Goal: Obtain resource: Obtain resource

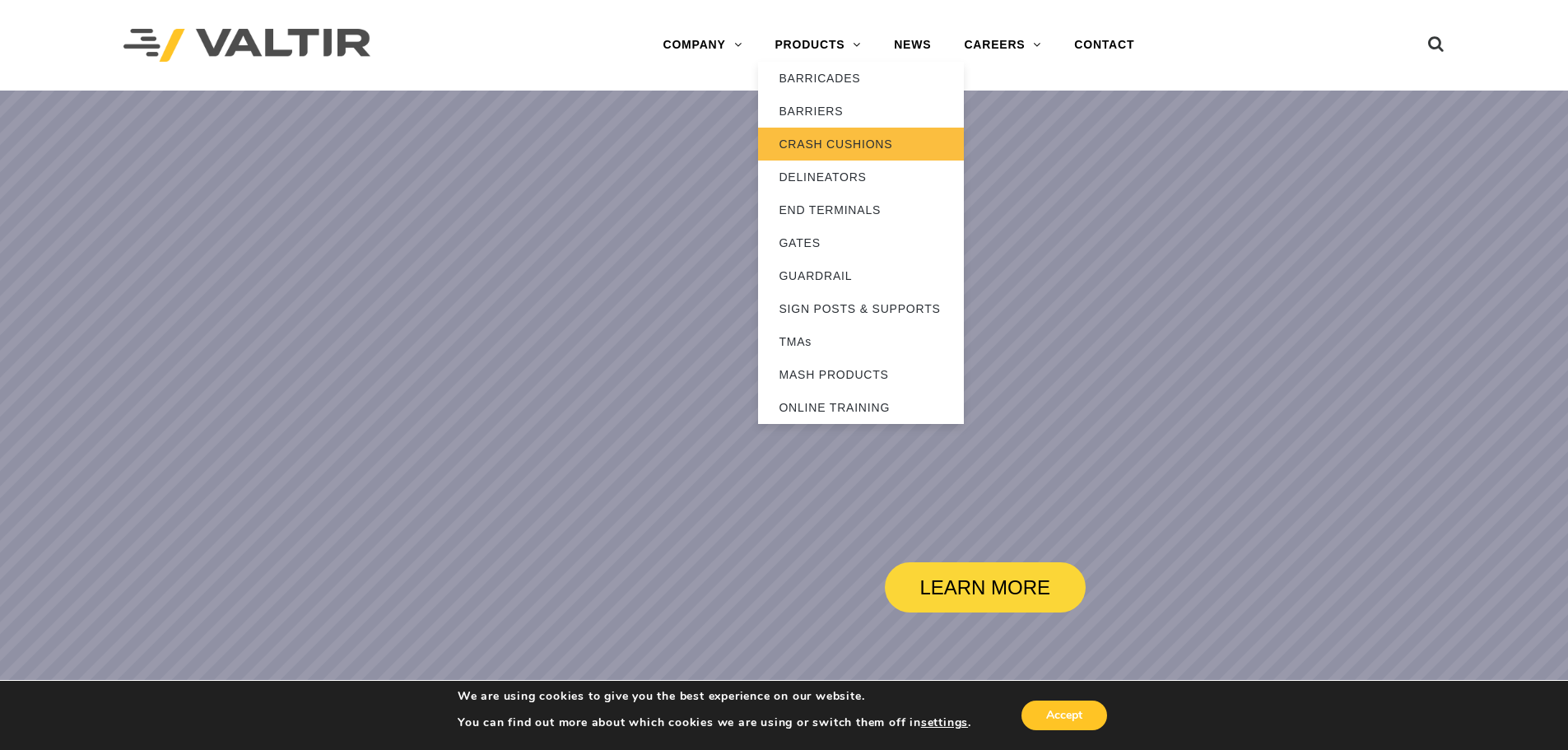
click at [820, 146] on link "CRASH CUSHIONS" at bounding box center [861, 144] width 205 height 33
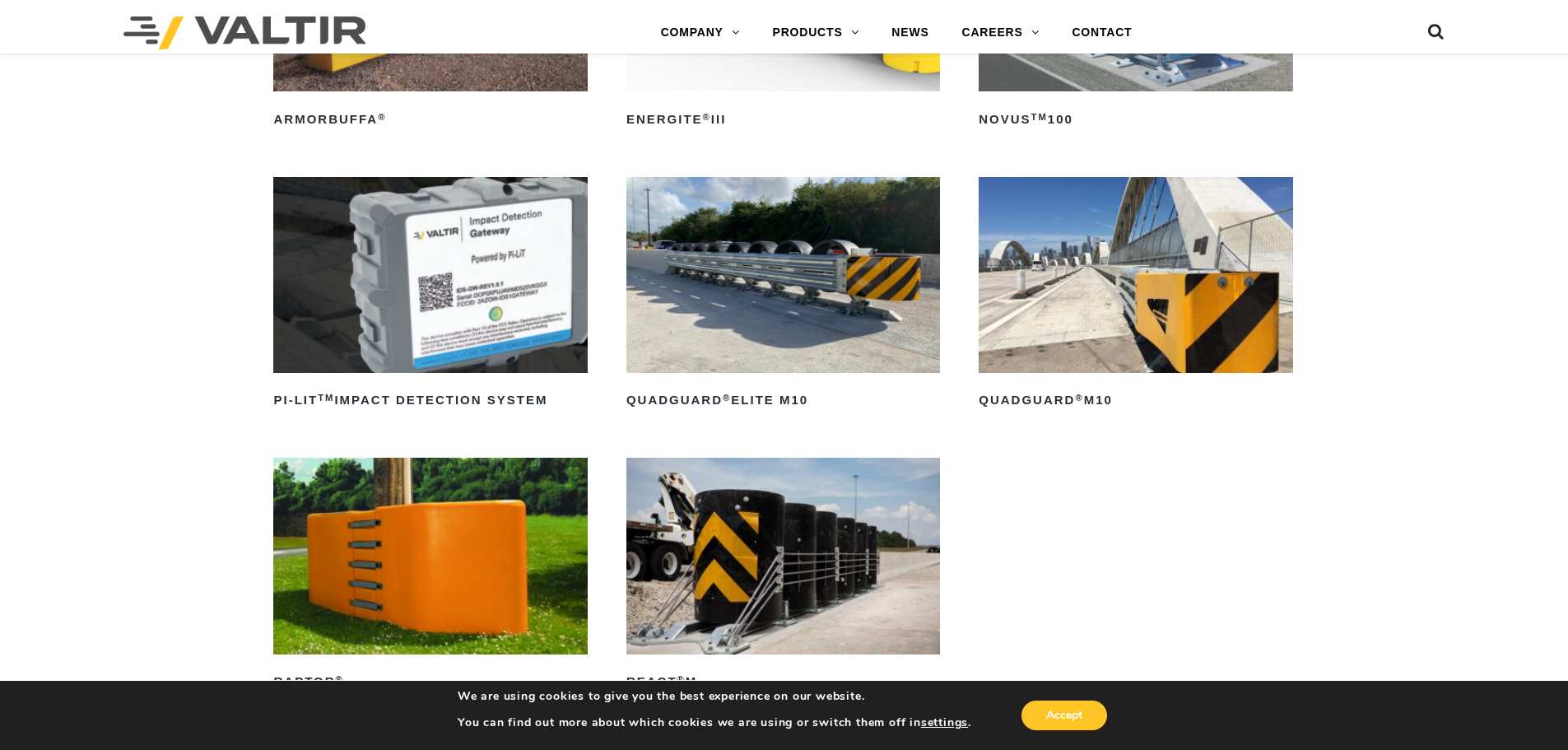
scroll to position [412, 0]
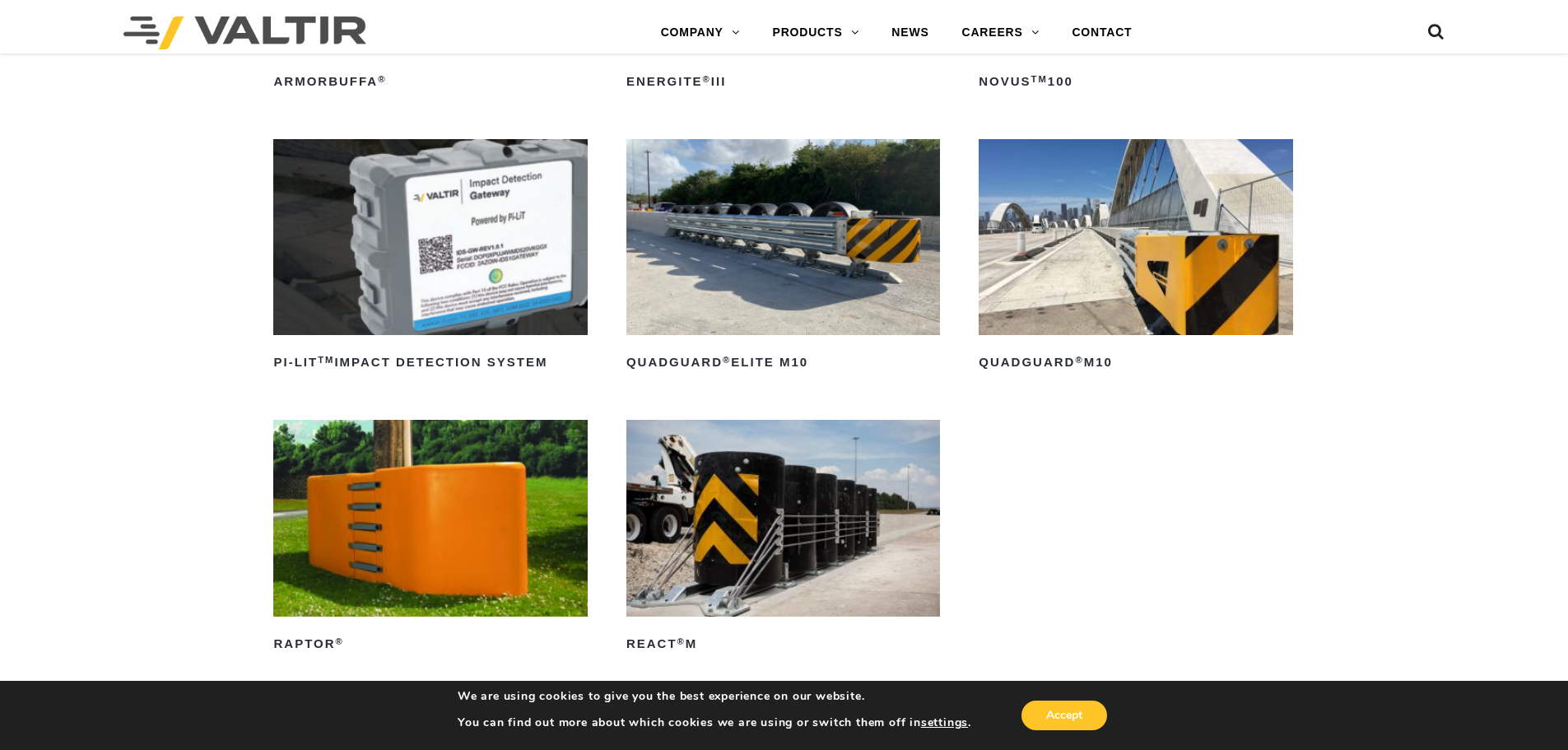
click at [1105, 297] on img at bounding box center [1135, 236] width 314 height 196
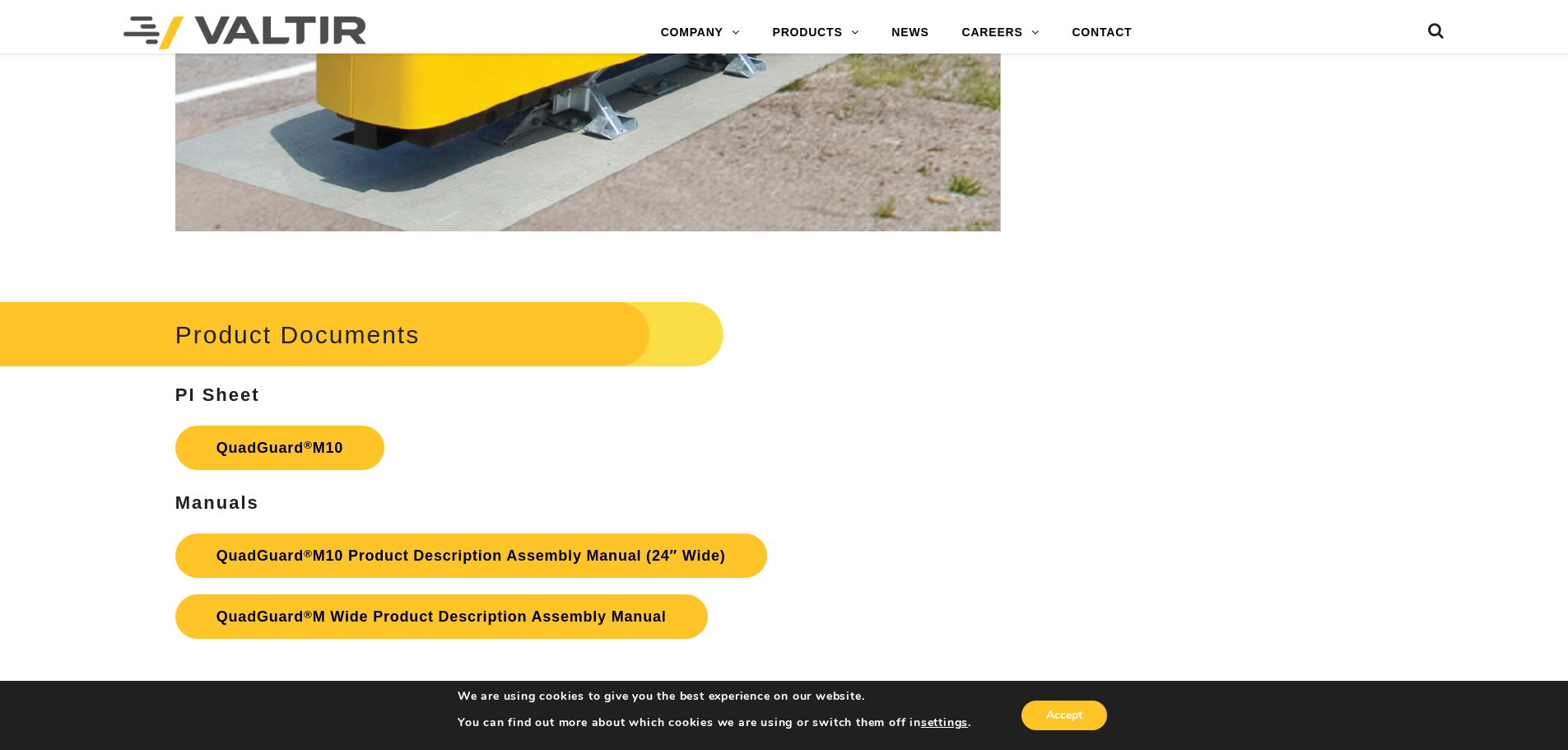
scroll to position [6175, 0]
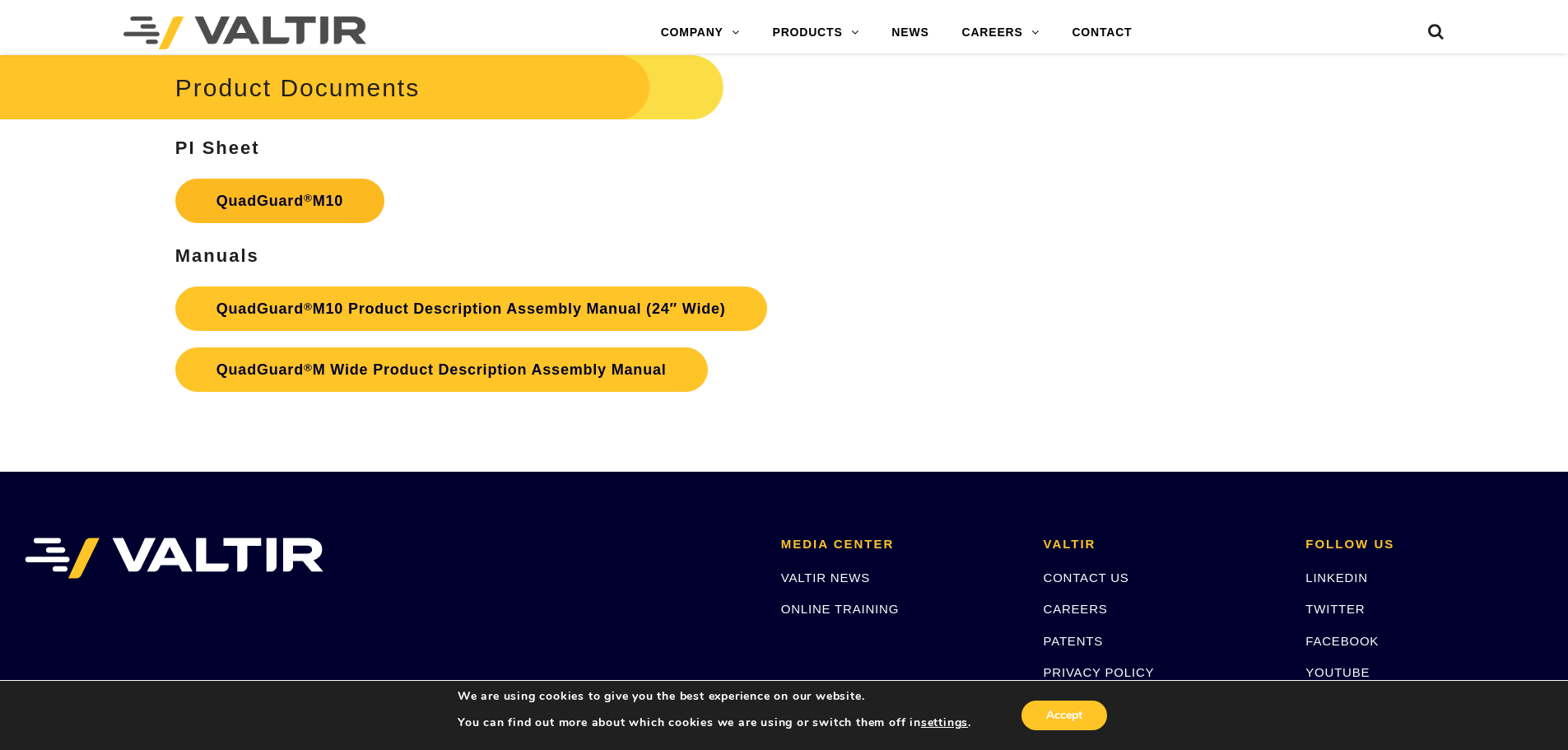
click at [289, 198] on link "QuadGuard ® M10" at bounding box center [280, 200] width 209 height 44
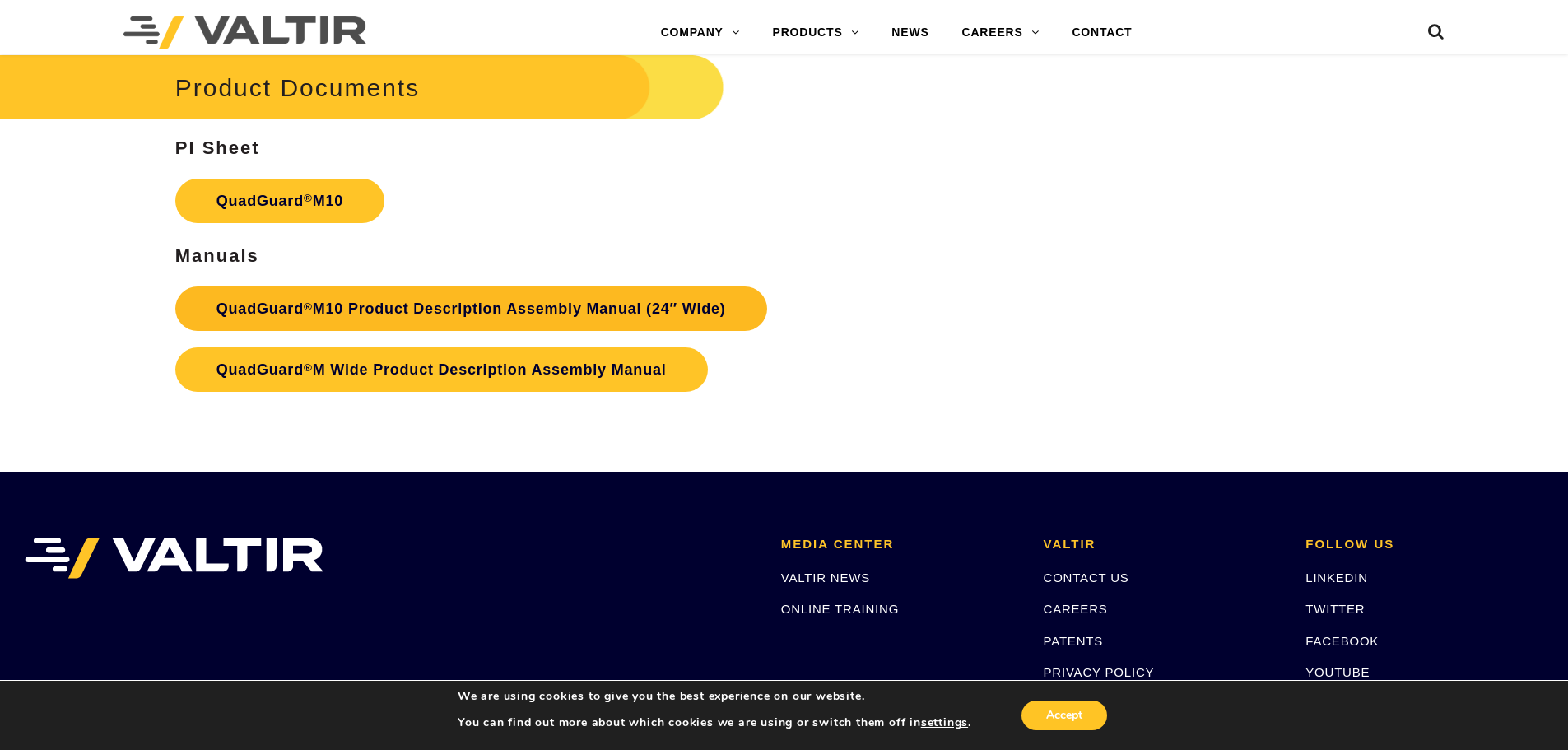
click at [452, 309] on link "QuadGuard ® M10 Product Description Assembly Manual (24″ Wide)" at bounding box center [471, 308] width 592 height 44
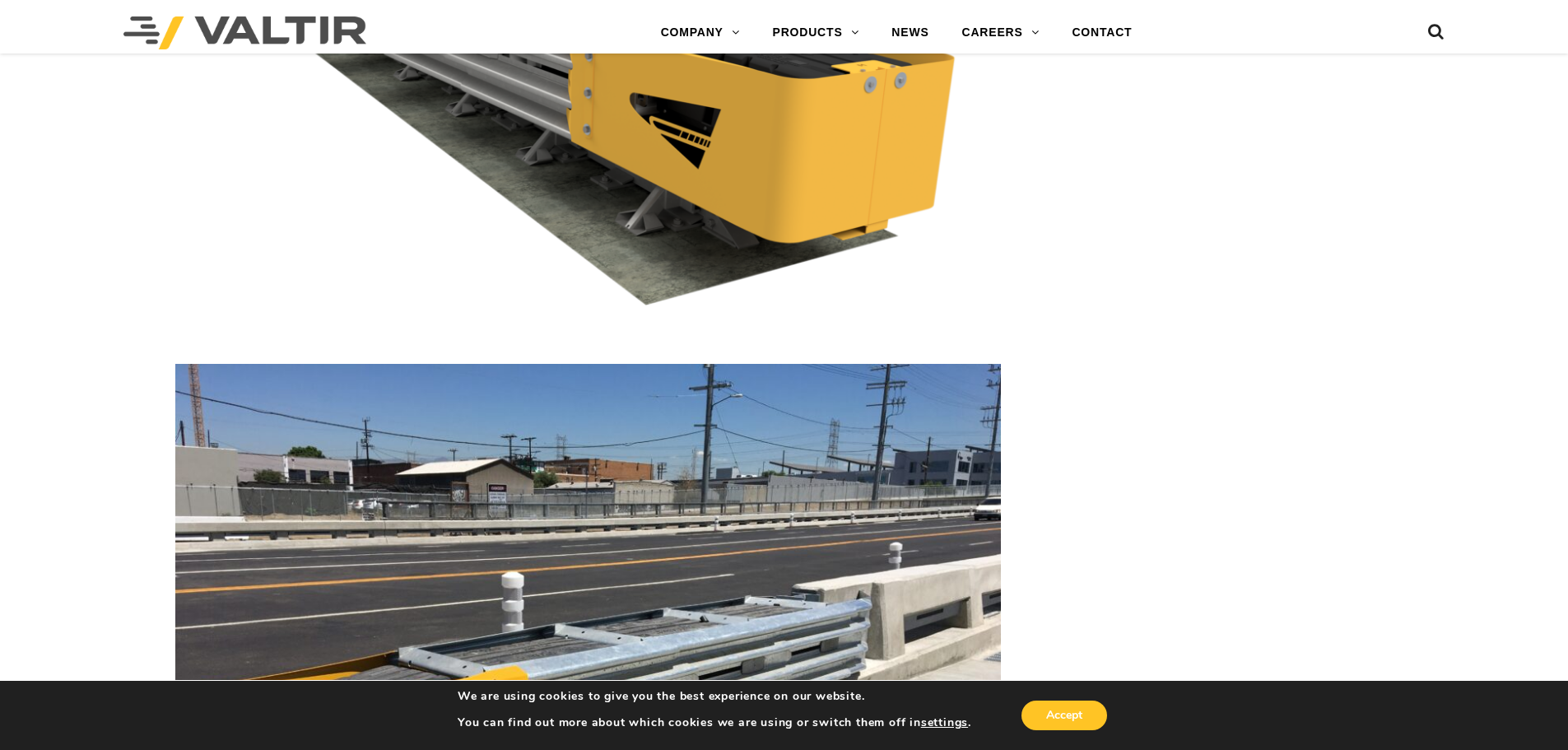
scroll to position [0, 0]
